Goal: Task Accomplishment & Management: Complete application form

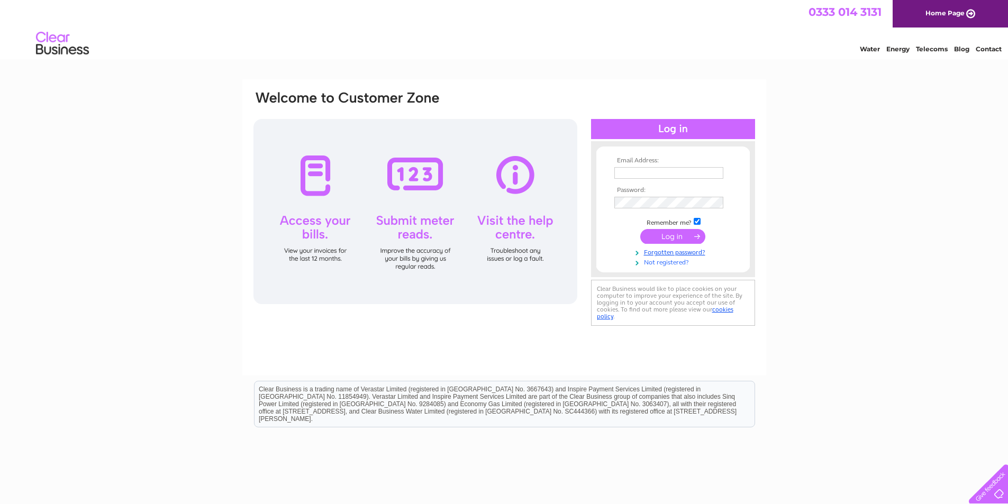
click at [673, 264] on link "Not registered?" at bounding box center [675, 262] width 120 height 10
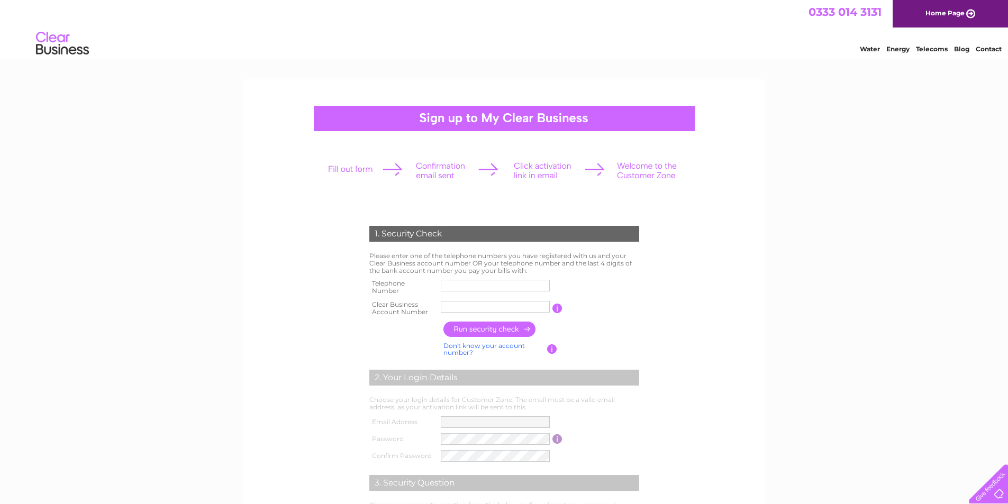
click at [480, 284] on input "text" at bounding box center [495, 286] width 109 height 12
type input "01698373950"
click at [492, 347] on link "Don't know your account number?" at bounding box center [485, 349] width 82 height 15
